Goal: Transaction & Acquisition: Subscribe to service/newsletter

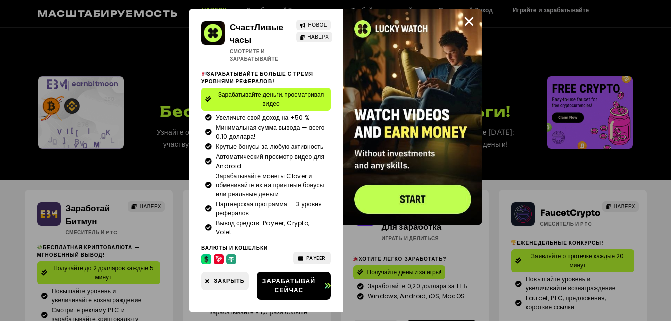
click at [94, 274] on div "СчастЛивые часы Смотрите и зарабатывайте НОВОЕ НАВЕРХ Зарабатывайте больше с тр…" at bounding box center [335, 160] width 671 height 321
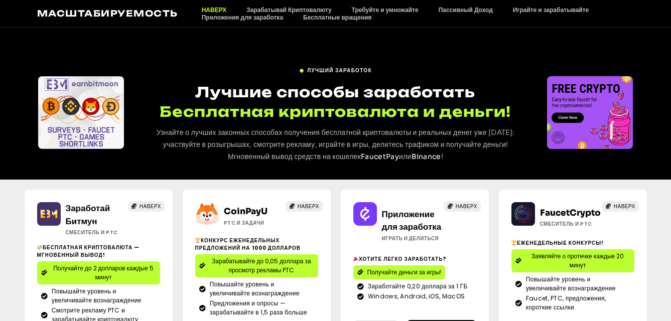
scroll to position [100, 0]
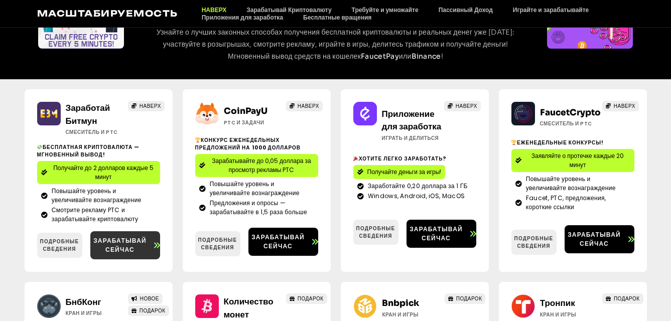
click at [111, 245] on span "Зарабатывай сейчас" at bounding box center [120, 245] width 60 height 18
